Goal: Complete application form

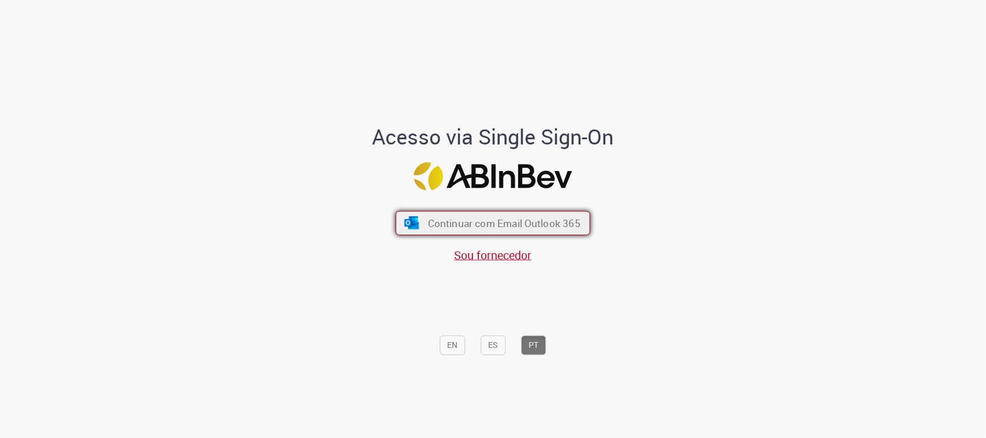
click at [428, 229] on span "Continuar com Email Outlook 365" at bounding box center [504, 223] width 152 height 13
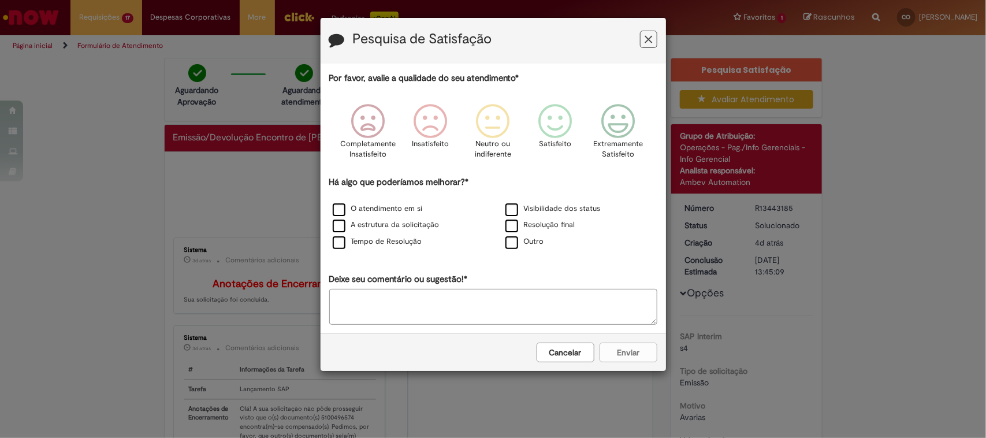
click at [647, 39] on icon "Feedback" at bounding box center [649, 39] width 8 height 12
